Goal: Information Seeking & Learning: Check status

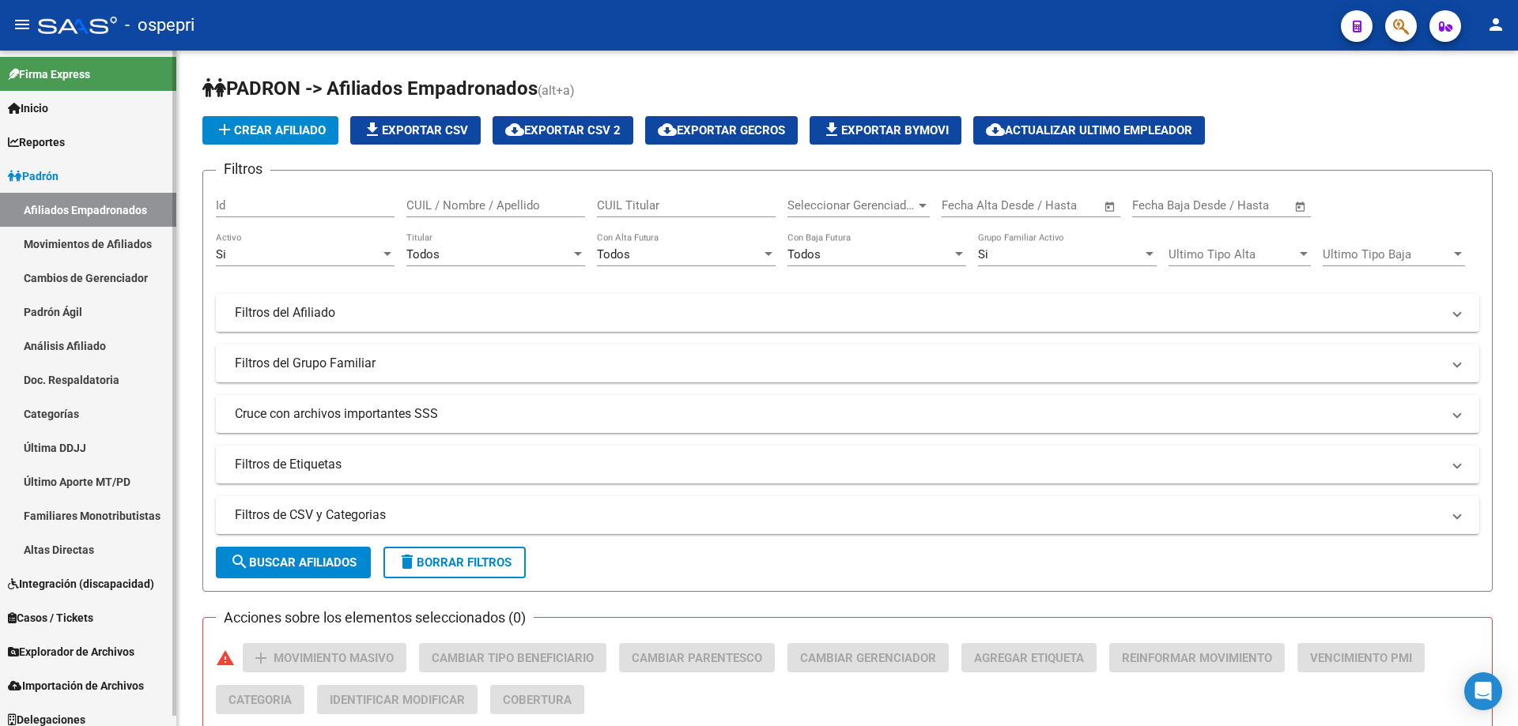
click at [68, 352] on link "Análisis Afiliado" at bounding box center [88, 346] width 176 height 34
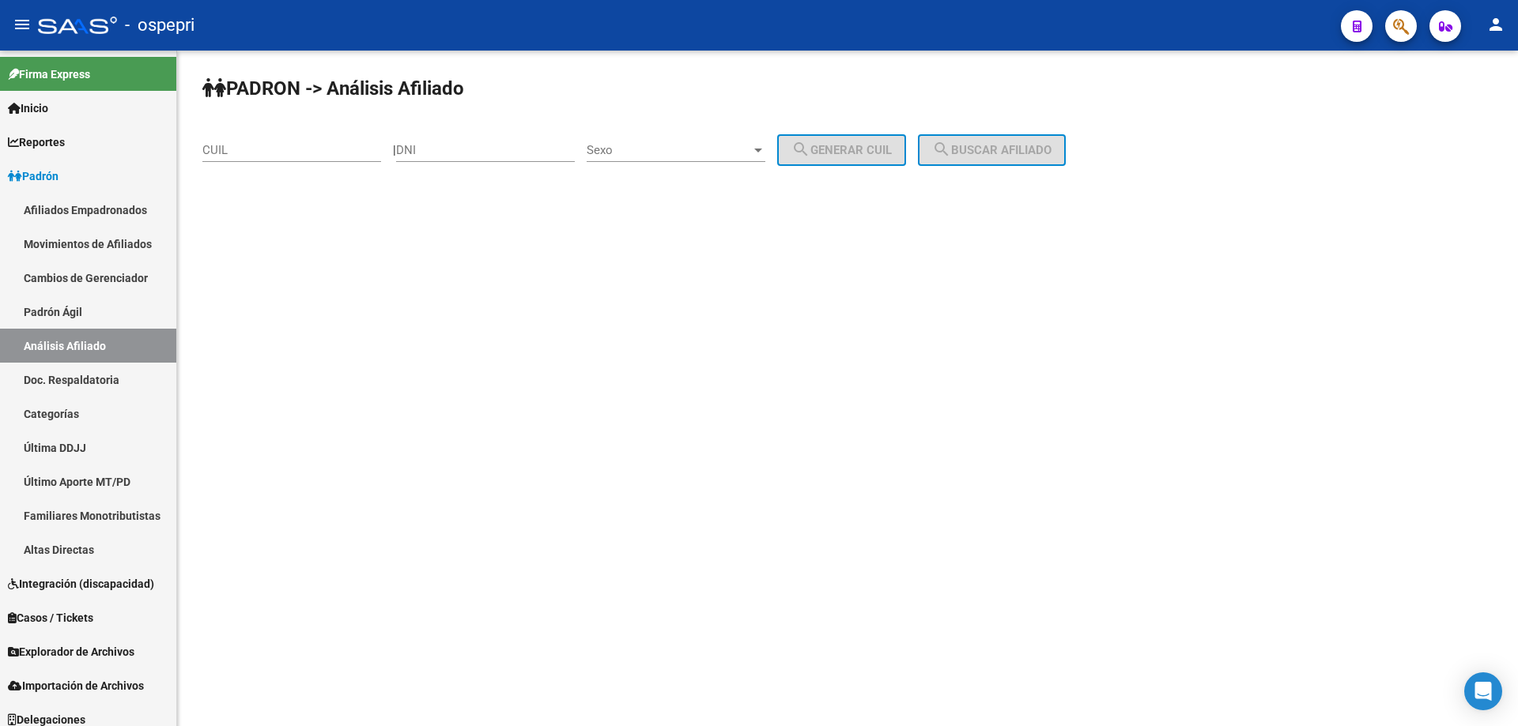
click at [495, 144] on input "DNI" at bounding box center [485, 150] width 179 height 14
paste input "35571921"
type input "35571921"
click at [745, 154] on span "Sexo" at bounding box center [669, 150] width 164 height 14
drag, startPoint x: 709, startPoint y: 159, endPoint x: 755, endPoint y: 168, distance: 46.7
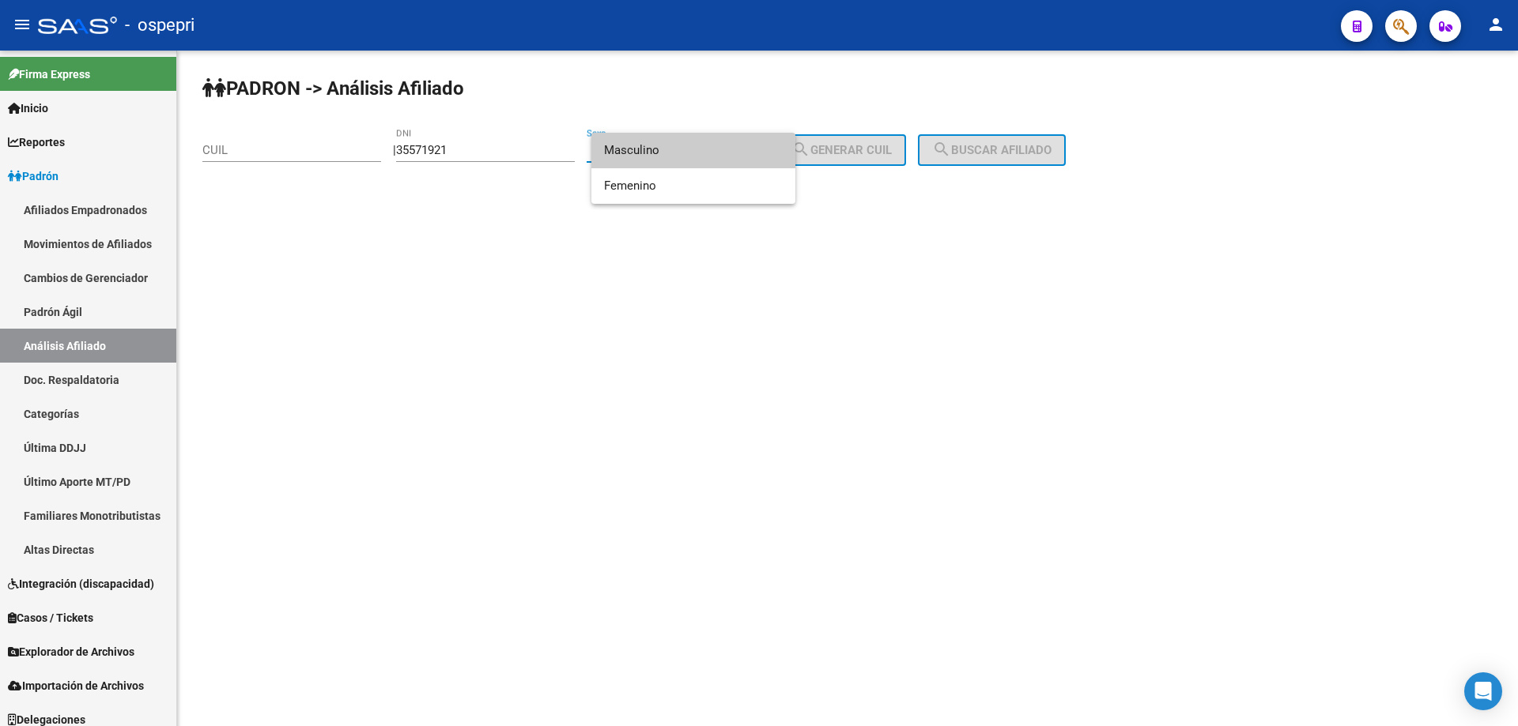
click at [723, 164] on span "Masculino" at bounding box center [693, 151] width 179 height 36
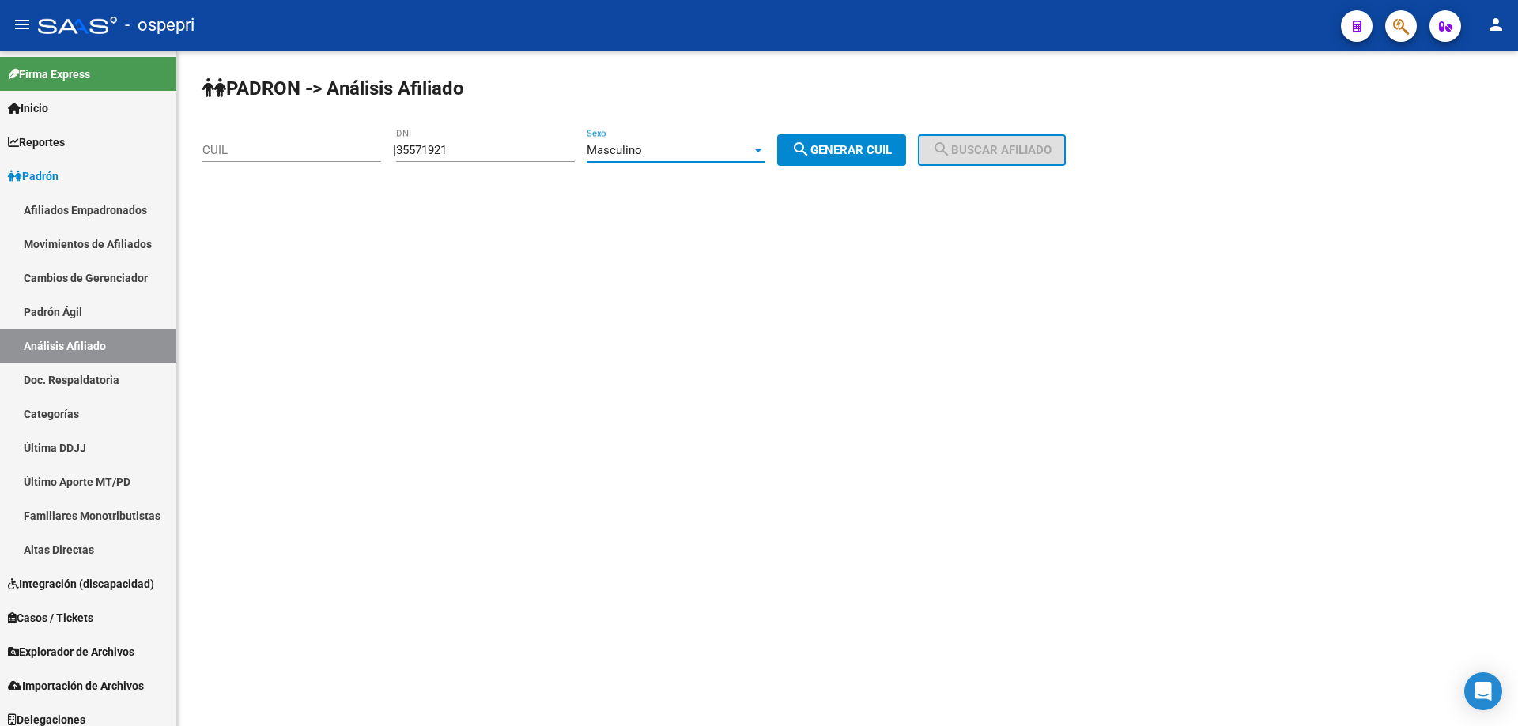
click at [895, 159] on button "search Generar CUIL" at bounding box center [841, 150] width 129 height 32
type input "23-35571921-9"
click at [1004, 146] on span "search Buscar afiliado" at bounding box center [991, 150] width 119 height 14
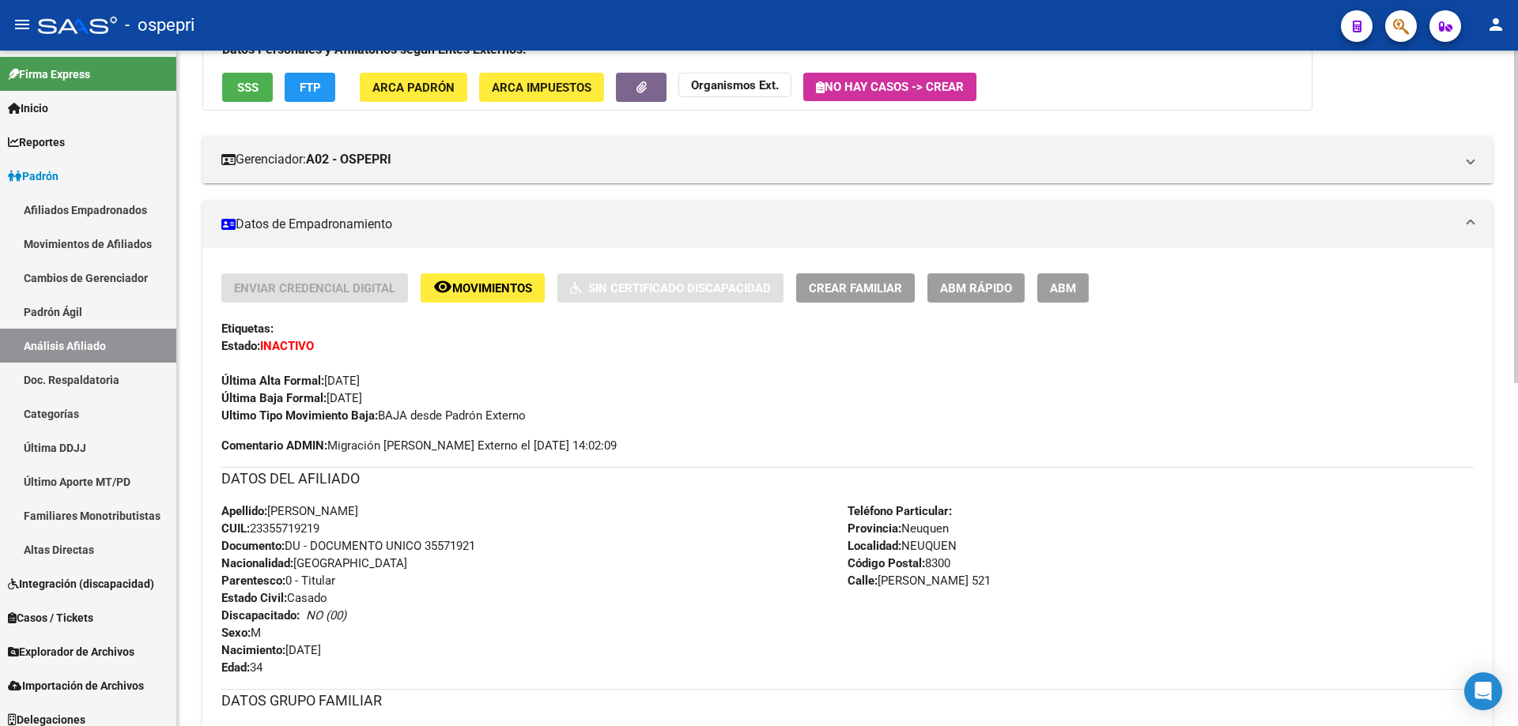
scroll to position [698, 0]
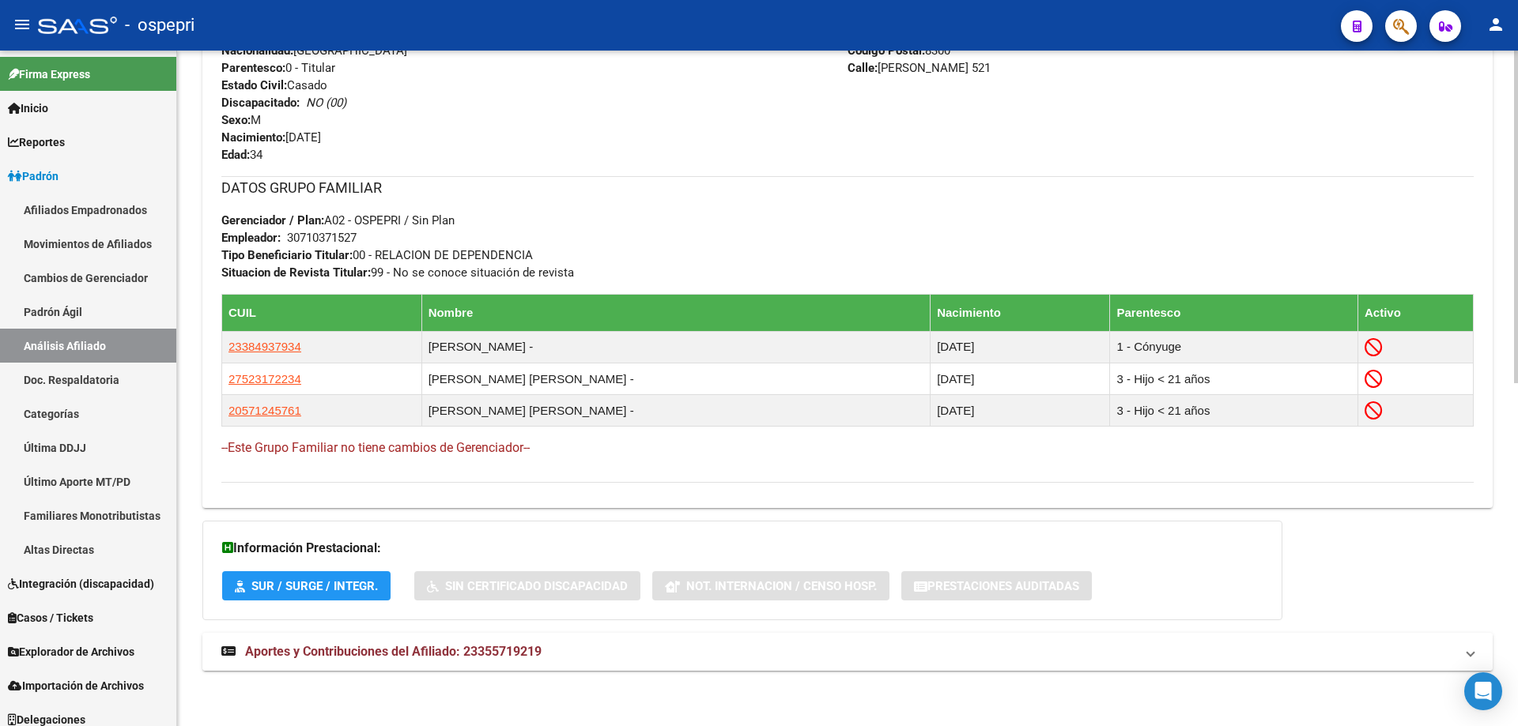
click at [511, 651] on span "Aportes y Contribuciones del Afiliado: 23355719219" at bounding box center [393, 651] width 296 height 15
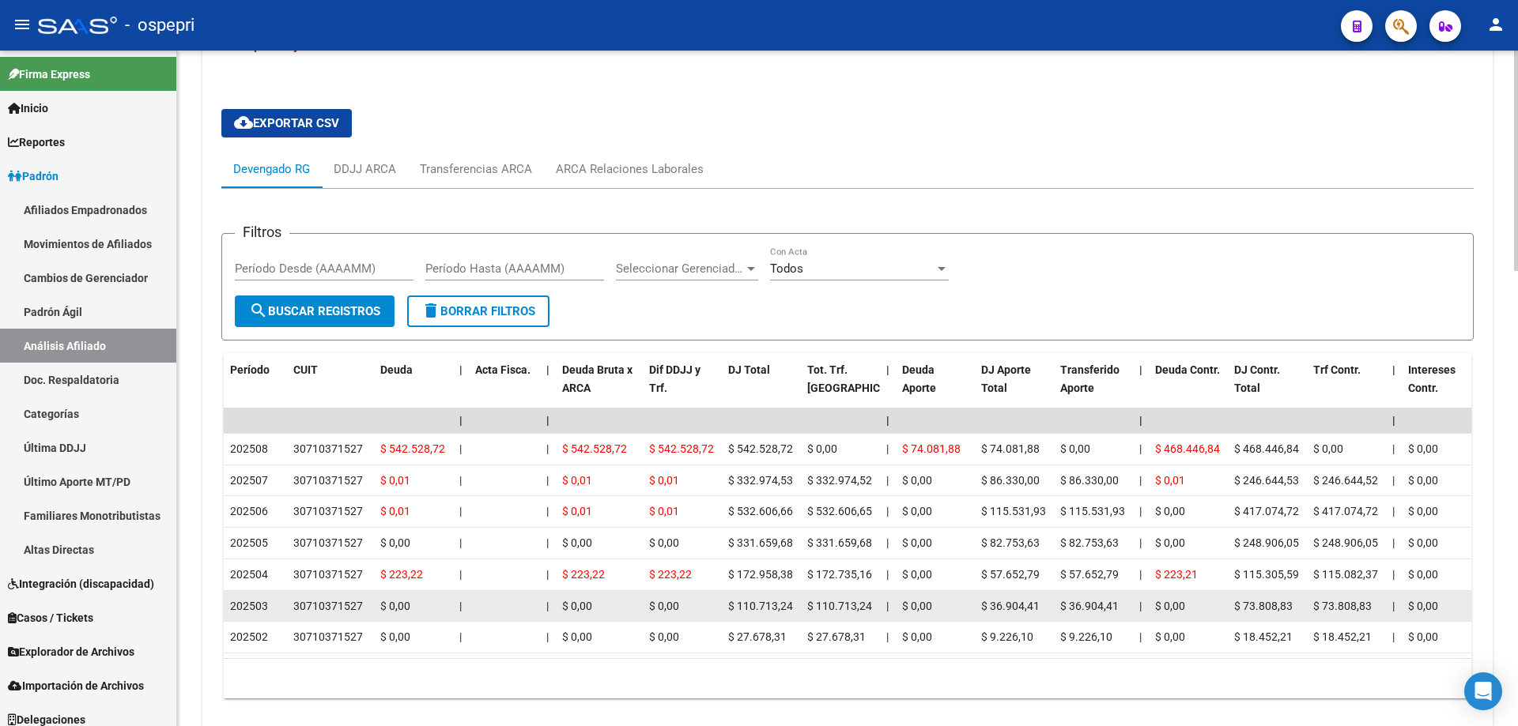
scroll to position [1330, 0]
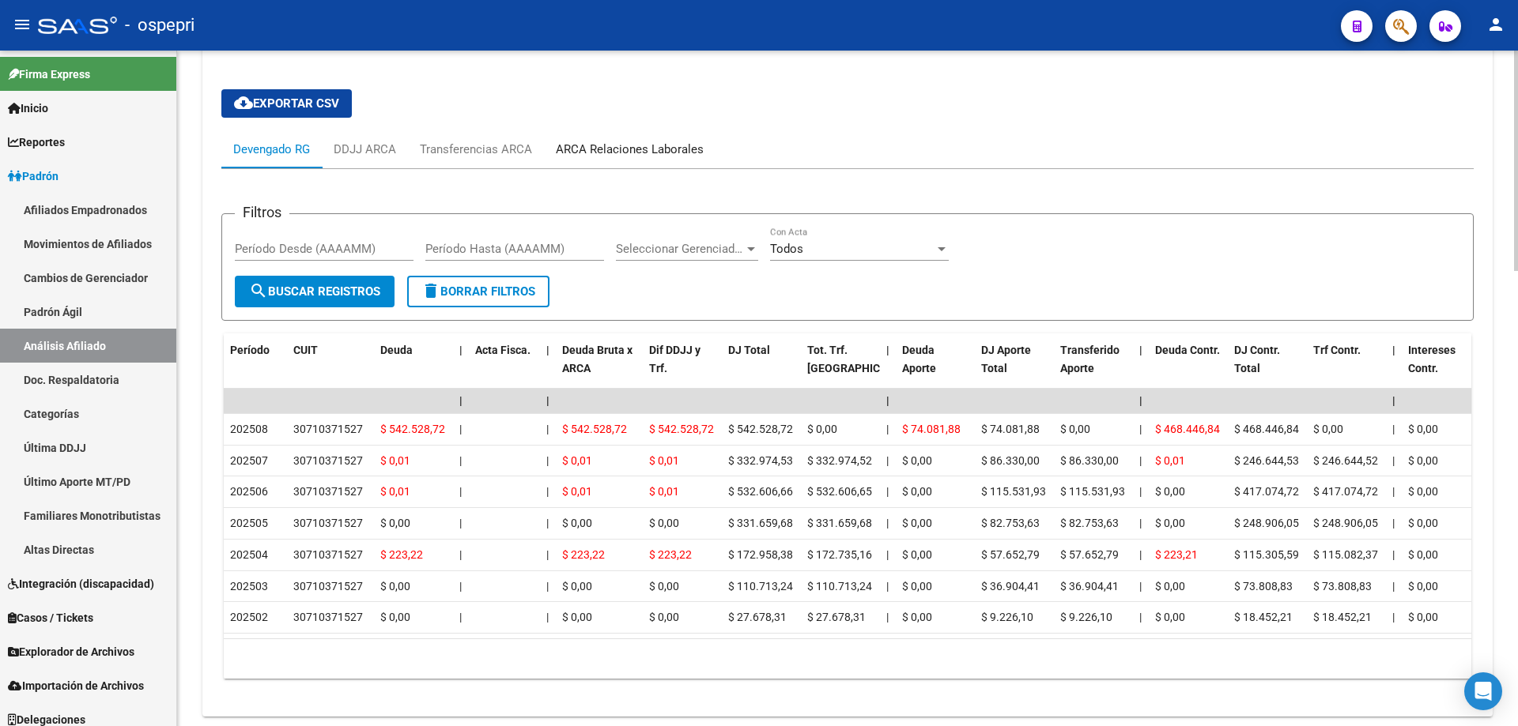
click at [632, 148] on div "ARCA Relaciones Laborales" at bounding box center [630, 149] width 148 height 17
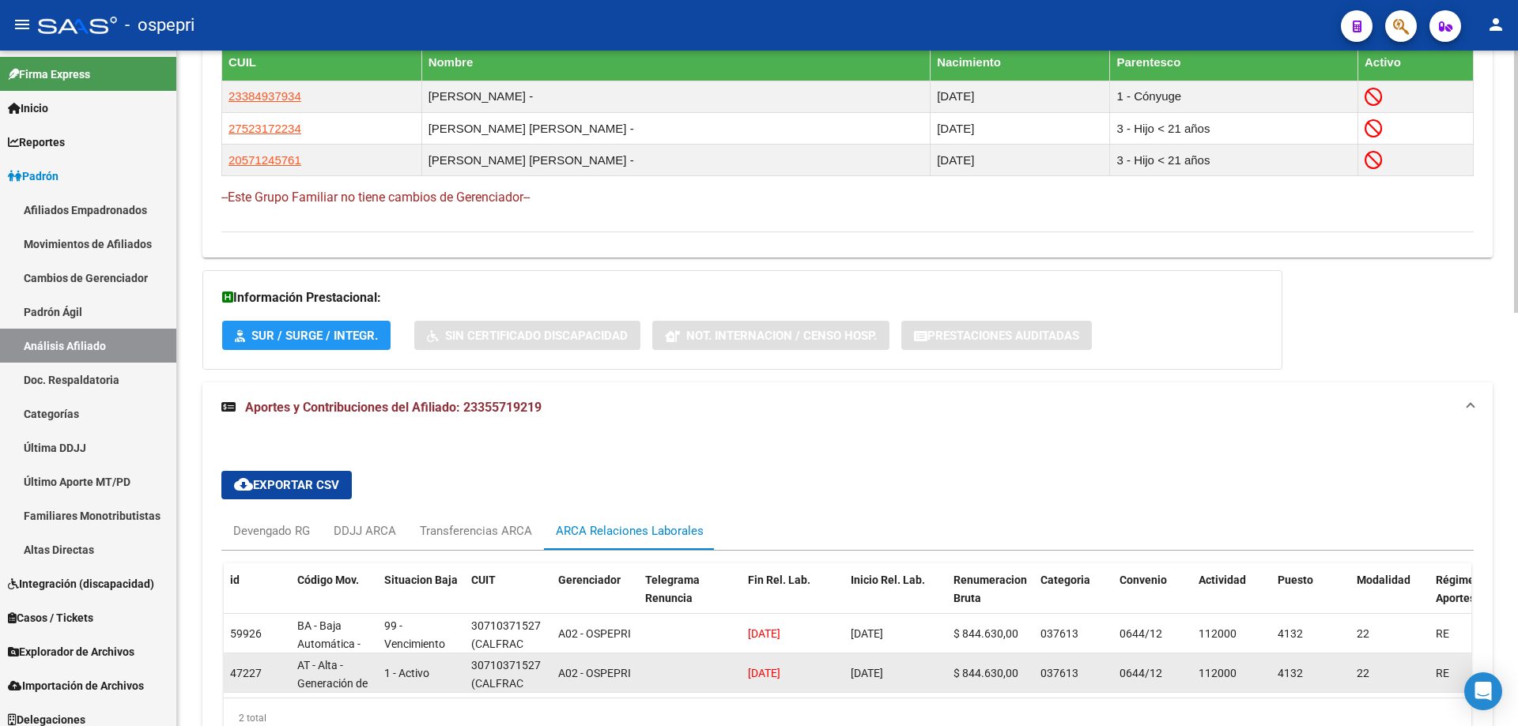
scroll to position [1066, 0]
